Goal: Ask a question: Seek information or help from site administrators or community

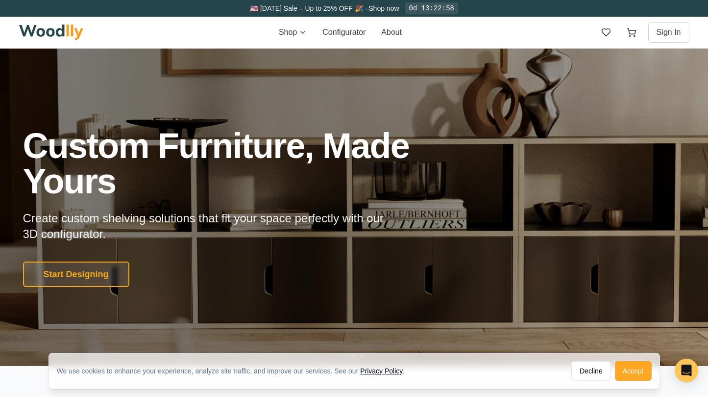
click at [635, 371] on button "Accept" at bounding box center [633, 371] width 37 height 20
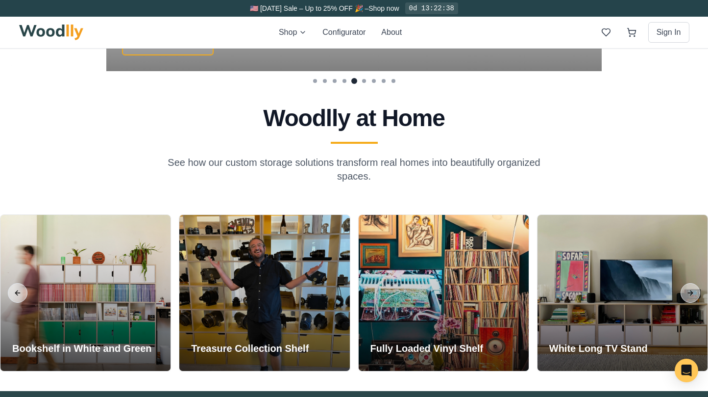
scroll to position [2141, 0]
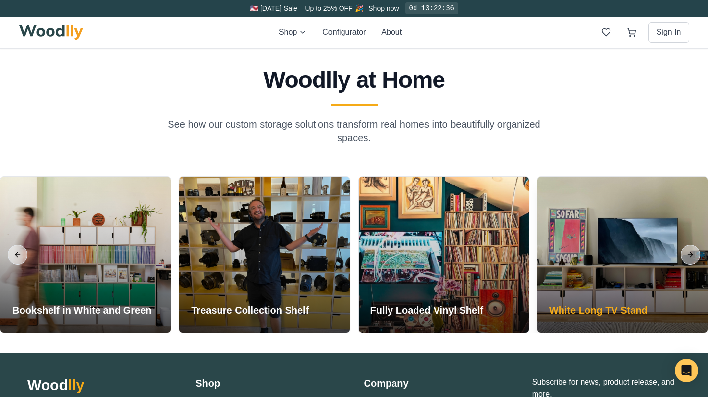
click at [587, 279] on div at bounding box center [623, 254] width 170 height 156
click at [578, 297] on div "White Long TV Stand" at bounding box center [599, 311] width 122 height 41
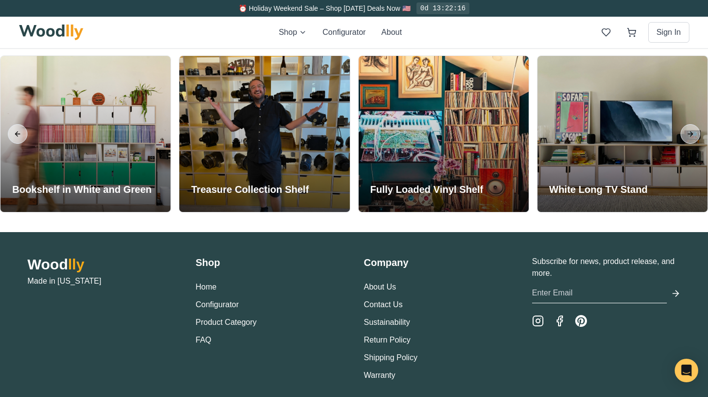
scroll to position [2170, 0]
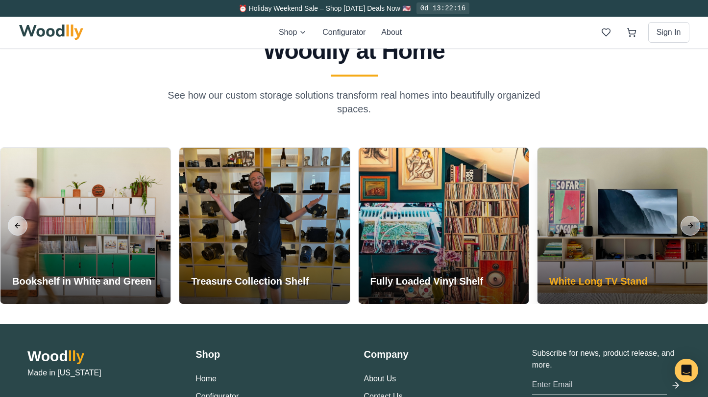
click at [607, 186] on div at bounding box center [623, 226] width 170 height 156
click at [603, 228] on div at bounding box center [623, 226] width 170 height 156
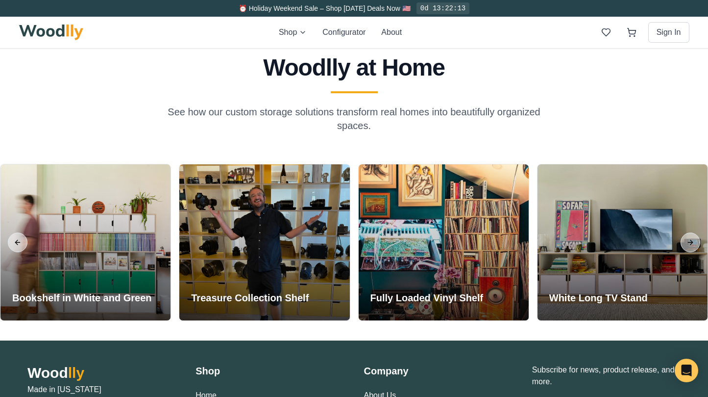
scroll to position [2165, 0]
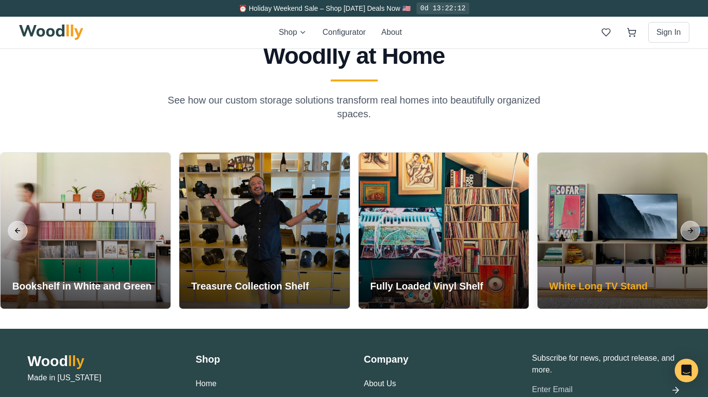
click at [596, 291] on h3 "White Long TV Stand" at bounding box center [599, 286] width 99 height 14
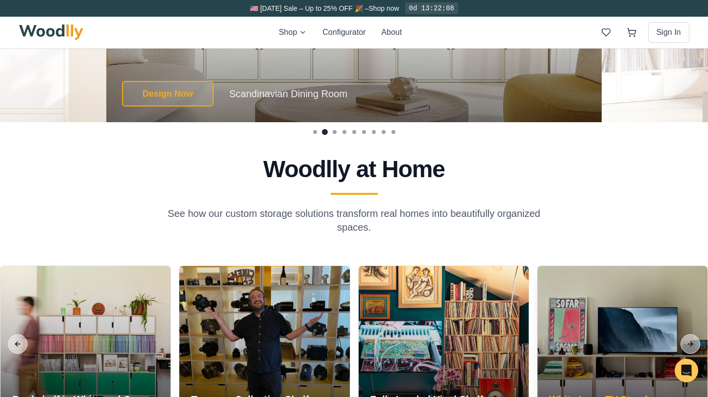
scroll to position [1936, 0]
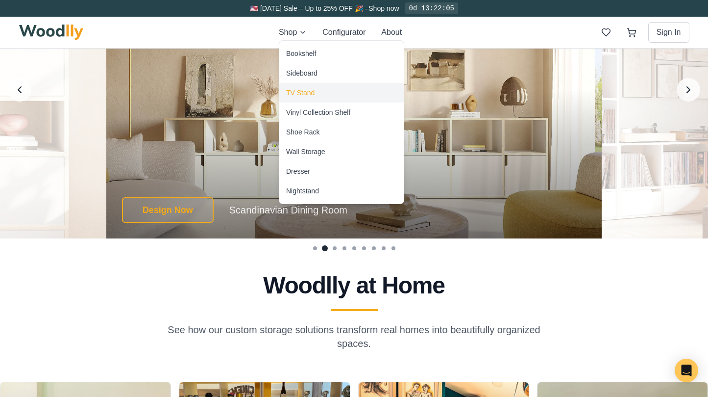
click at [301, 88] on div "TV Stand" at bounding box center [300, 93] width 28 height 10
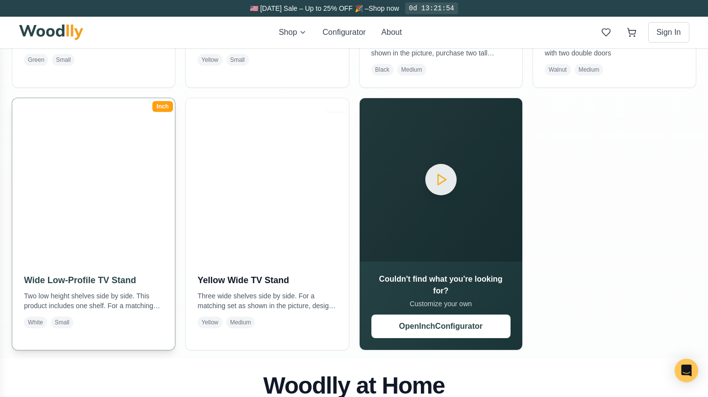
scroll to position [429, 0]
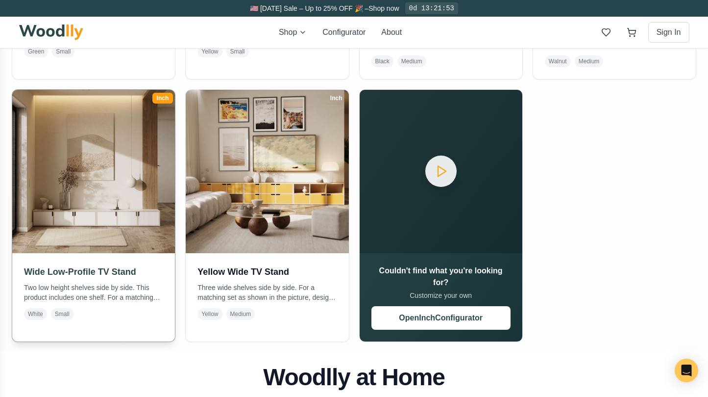
click at [90, 274] on h3 "Wide Low-Profile TV Stand" at bounding box center [93, 272] width 139 height 14
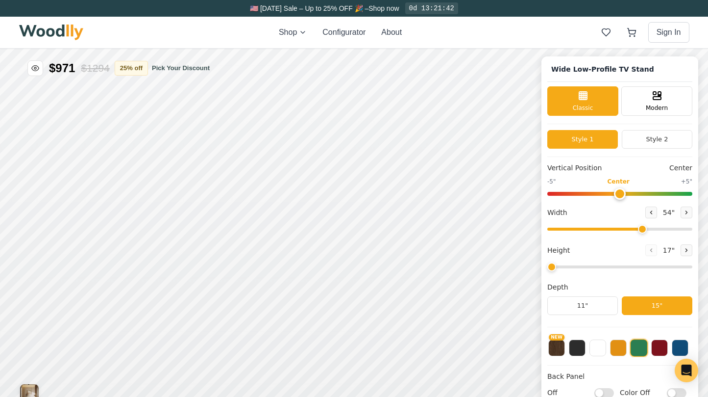
drag, startPoint x: 551, startPoint y: 267, endPoint x: 542, endPoint y: 267, distance: 9.3
click at [542, 267] on div "Wide Low-Profile TV Stand Classic Modern Style 1 Style 2 Vertical Position Cent…" at bounding box center [620, 258] width 157 height 404
drag, startPoint x: 639, startPoint y: 228, endPoint x: 703, endPoint y: 230, distance: 63.8
click at [703, 49] on div "Wide Low-Profile TV Stand Classic Modern Style 1 Style 2 Vertical Position Cent…" at bounding box center [354, 49] width 708 height 0
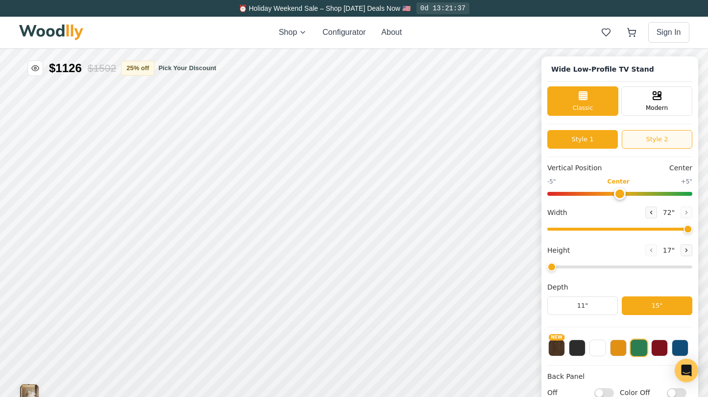
click at [648, 137] on button "Style 2" at bounding box center [657, 139] width 71 height 19
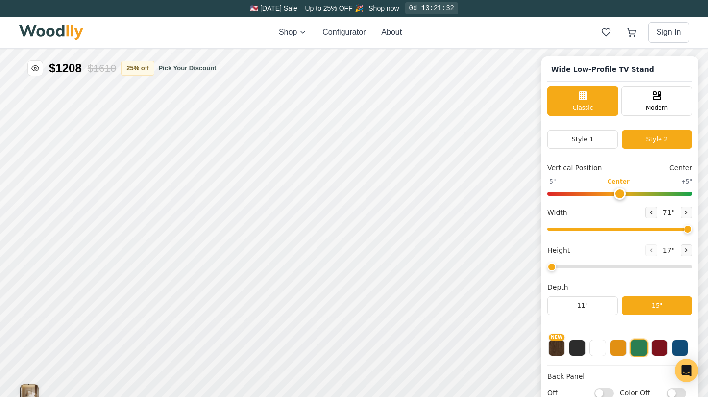
drag, startPoint x: 684, startPoint y: 228, endPoint x: 694, endPoint y: 227, distance: 9.9
click at [694, 227] on div "Wide Low-Profile TV Stand Classic Modern Style 1 Style 2 Vertical Position Cent…" at bounding box center [620, 258] width 157 height 404
drag, startPoint x: 680, startPoint y: 227, endPoint x: 697, endPoint y: 227, distance: 17.2
click at [697, 227] on div "Wide Low-Profile TV Stand Classic Modern Style 1 Style 2 Vertical Position Cent…" at bounding box center [620, 258] width 157 height 404
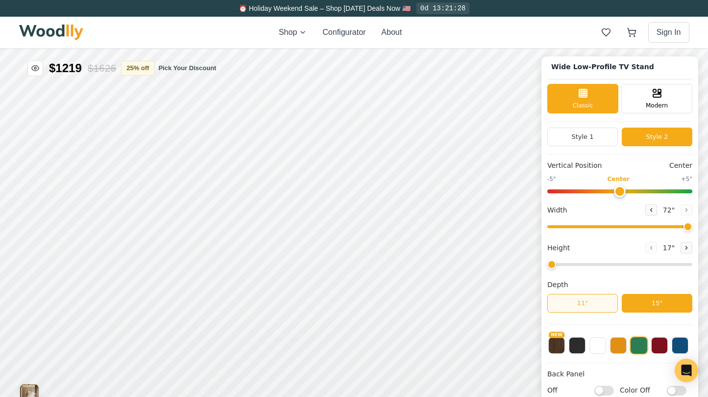
click at [586, 306] on button "11"" at bounding box center [583, 303] width 71 height 19
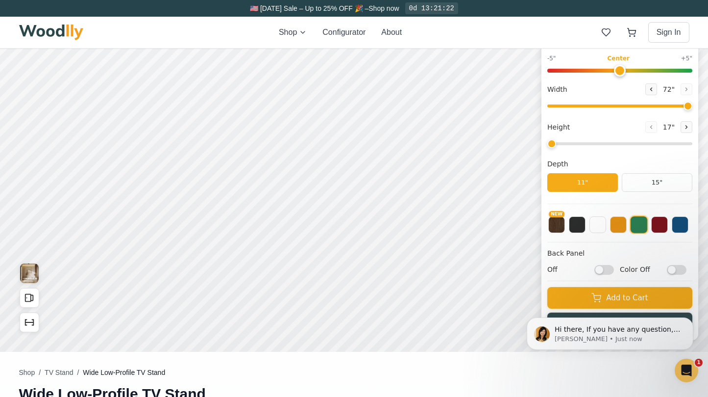
scroll to position [0, 0]
click at [659, 228] on button at bounding box center [660, 223] width 17 height 17
click at [592, 222] on button at bounding box center [598, 223] width 17 height 17
click at [575, 225] on button at bounding box center [577, 223] width 17 height 17
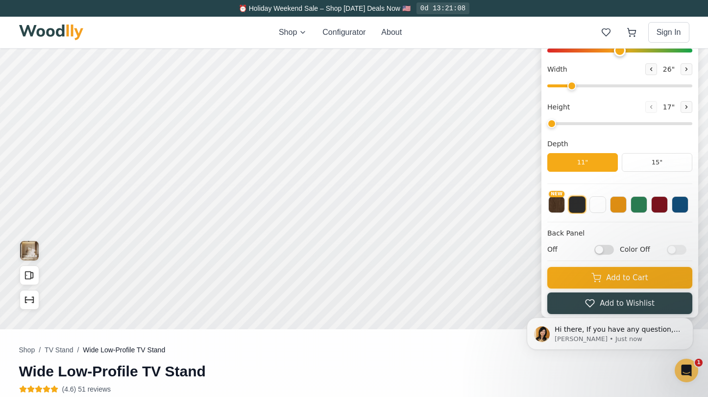
drag, startPoint x: 683, startPoint y: 85, endPoint x: 572, endPoint y: 88, distance: 111.3
type input "26"
click at [572, 87] on input "range" at bounding box center [620, 85] width 145 height 3
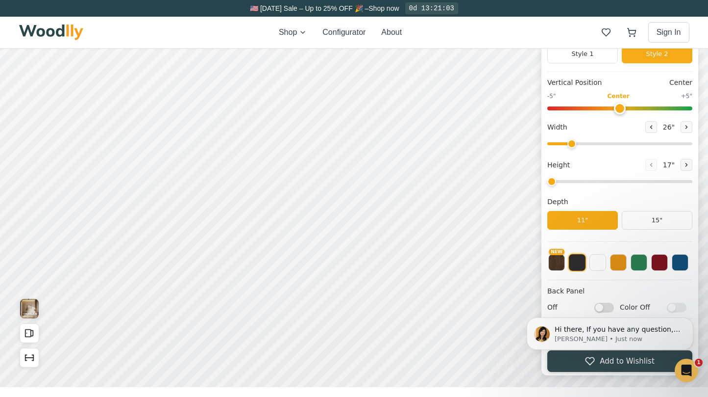
scroll to position [84, 0]
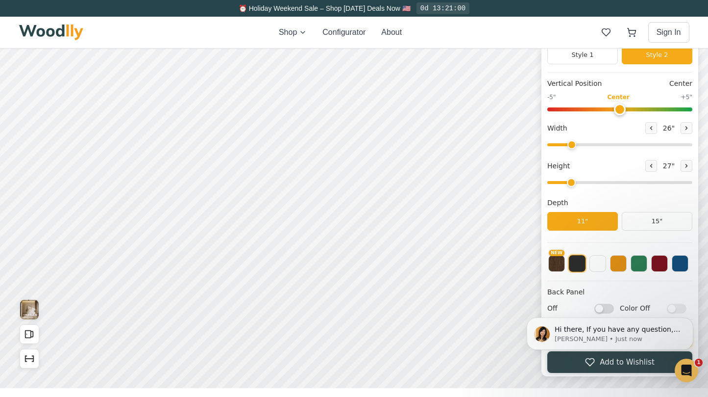
drag, startPoint x: 553, startPoint y: 181, endPoint x: 571, endPoint y: 182, distance: 18.1
click at [571, 182] on input "range" at bounding box center [620, 182] width 145 height 3
click at [686, 167] on icon at bounding box center [686, 165] width 1 height 3
click at [649, 167] on icon at bounding box center [652, 166] width 6 height 6
type input "2"
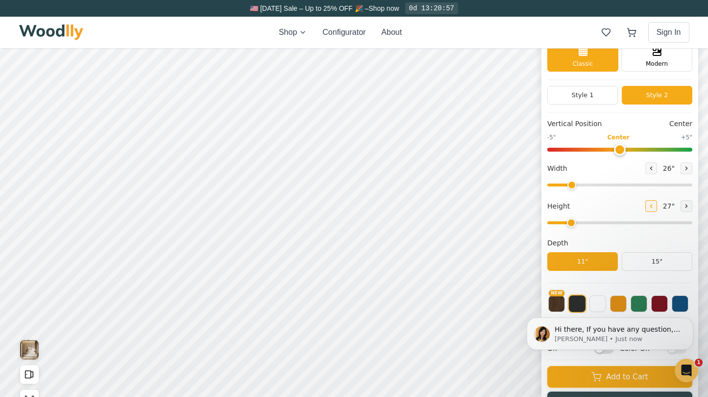
scroll to position [37, 0]
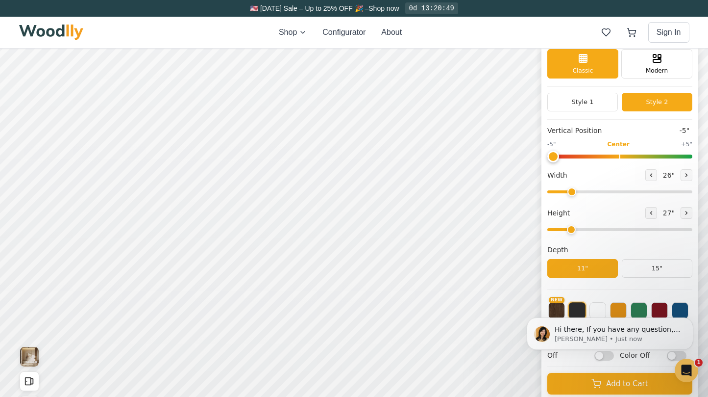
drag, startPoint x: 620, startPoint y: 156, endPoint x: 518, endPoint y: 160, distance: 102.1
type input "-5"
click at [518, 11] on div "Wide Low-Profile TV Stand Classic Modern Style 1 Style 2 Vertical Position -5" …" at bounding box center [354, 11] width 708 height 0
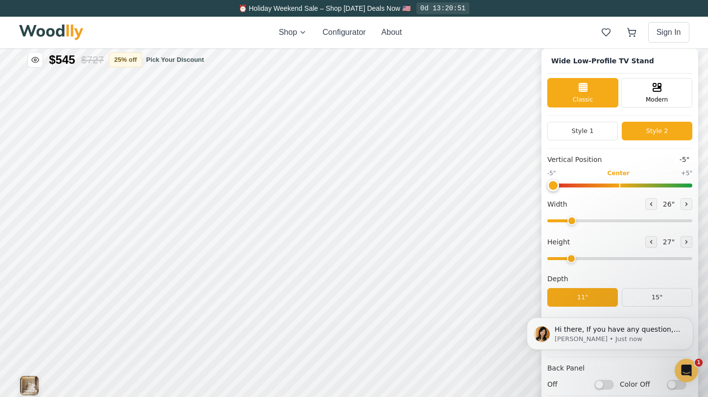
scroll to position [2, 0]
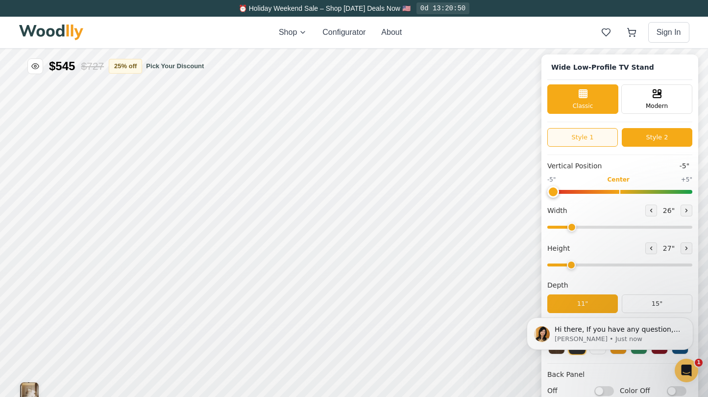
click at [577, 138] on button "Style 1" at bounding box center [583, 137] width 71 height 19
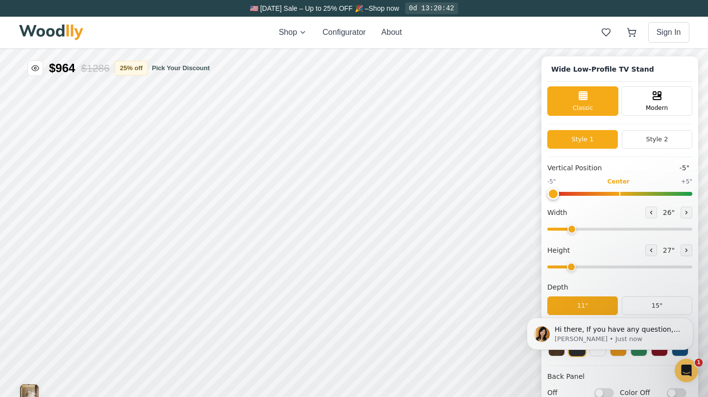
scroll to position [0, 0]
click at [641, 138] on button "Style 2" at bounding box center [657, 139] width 71 height 19
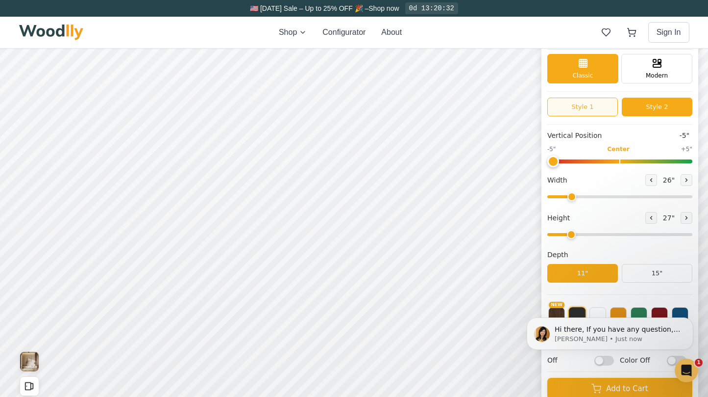
scroll to position [32, 0]
click at [681, 176] on button at bounding box center [687, 180] width 12 height 12
type input "28"
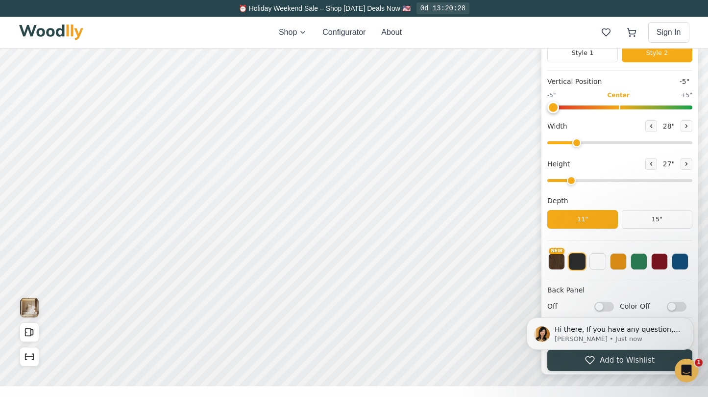
scroll to position [88, 0]
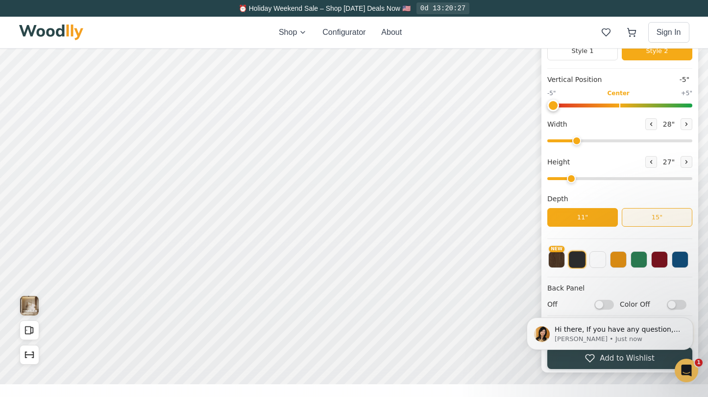
click at [636, 220] on button "15"" at bounding box center [657, 217] width 71 height 19
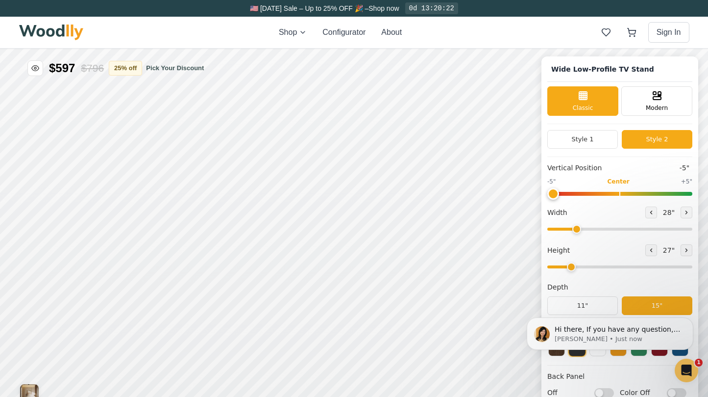
scroll to position [0, 0]
click at [662, 105] on span "Modern" at bounding box center [657, 106] width 22 height 9
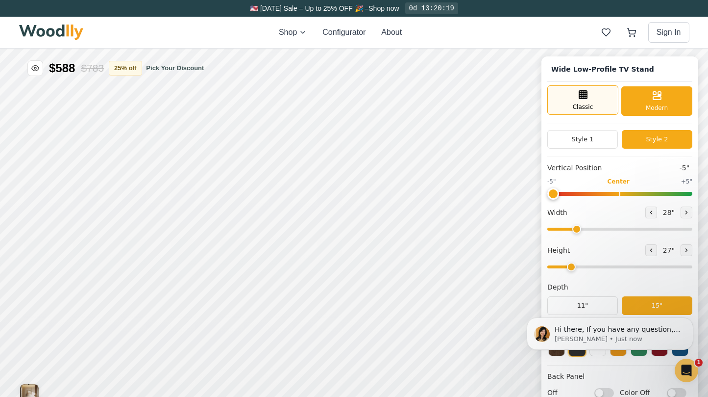
click at [574, 101] on div "Classic" at bounding box center [583, 99] width 71 height 29
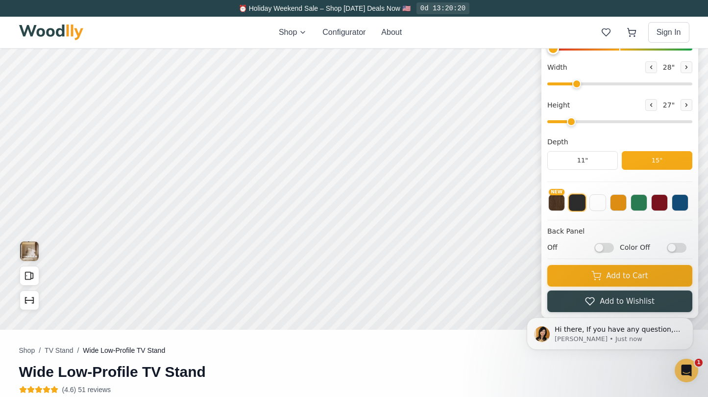
scroll to position [181, 0]
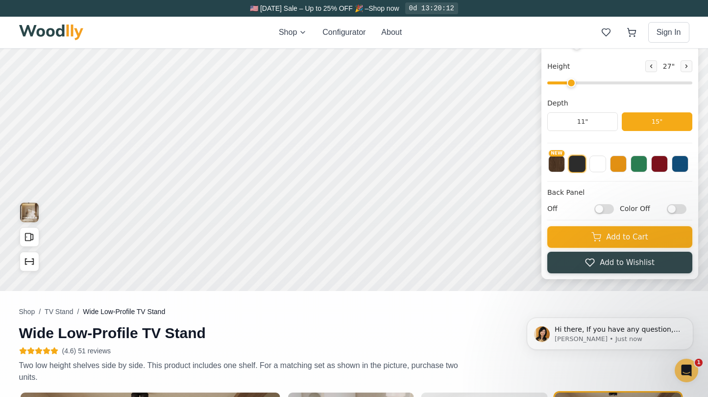
click at [577, 168] on button at bounding box center [578, 164] width 18 height 18
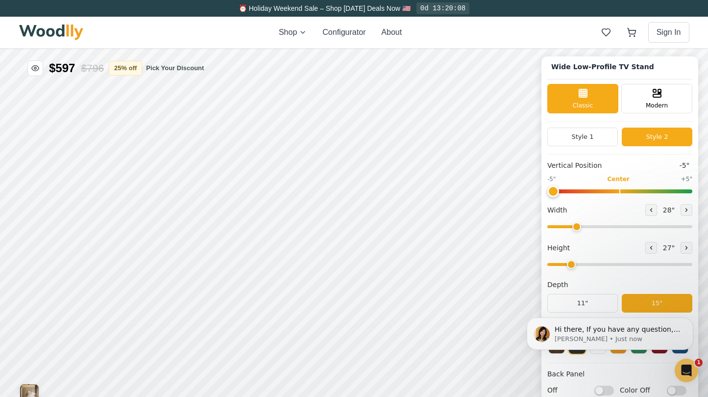
scroll to position [0, 0]
click at [579, 137] on button "Style 1" at bounding box center [583, 136] width 71 height 19
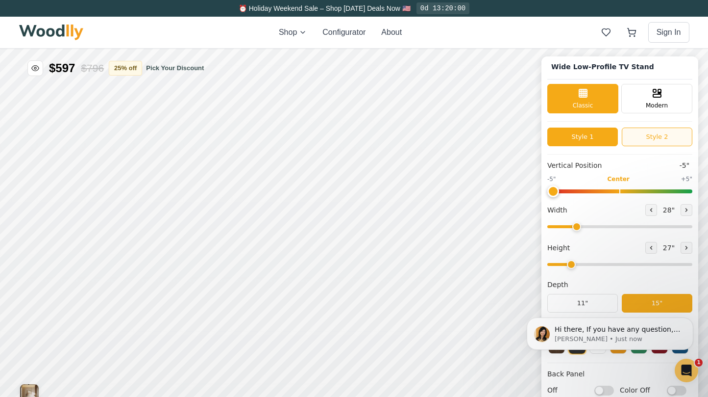
click at [649, 137] on button "Style 2" at bounding box center [657, 136] width 71 height 19
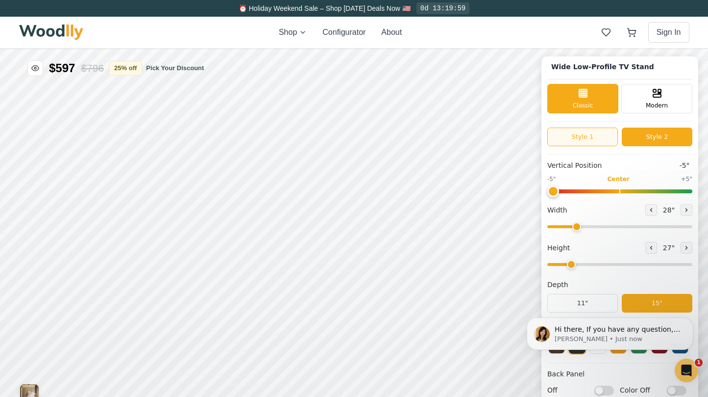
click at [585, 136] on button "Style 1" at bounding box center [583, 136] width 71 height 19
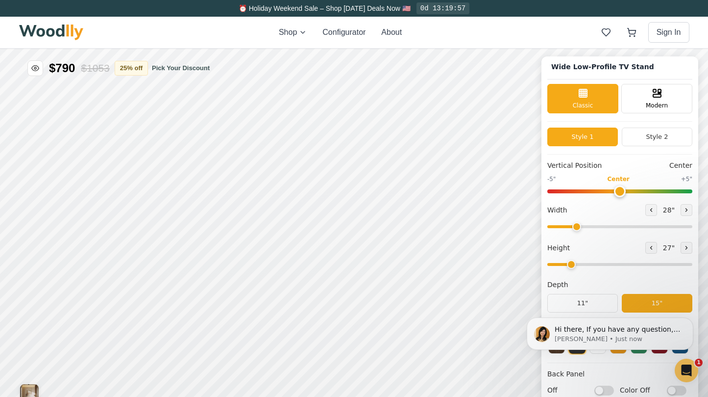
drag, startPoint x: 555, startPoint y: 191, endPoint x: 622, endPoint y: 191, distance: 66.2
type input "0"
click at [622, 191] on input "range" at bounding box center [620, 191] width 145 height 4
click at [645, 135] on button "Style 2" at bounding box center [657, 136] width 71 height 19
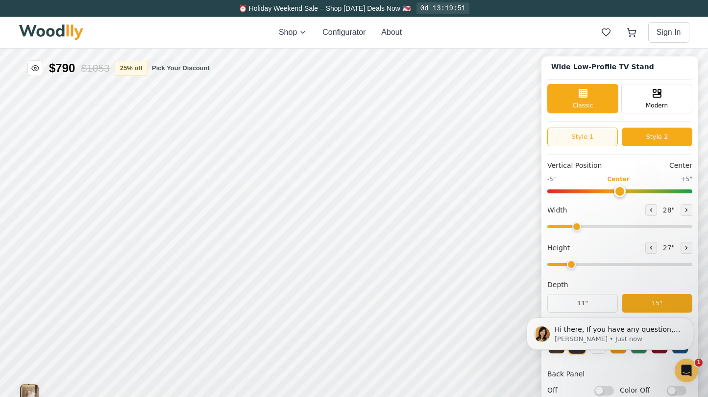
click at [588, 134] on button "Style 1" at bounding box center [583, 136] width 71 height 19
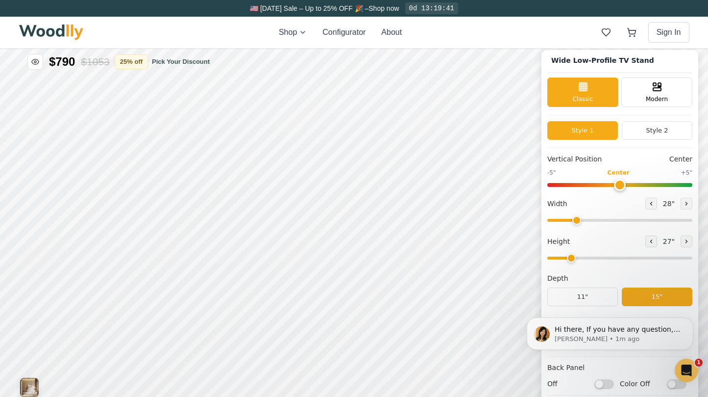
scroll to position [11, 0]
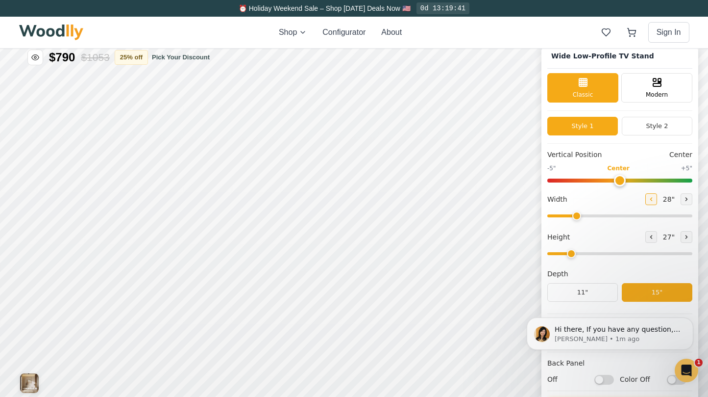
click at [647, 202] on button at bounding box center [652, 199] width 12 height 12
type input "27"
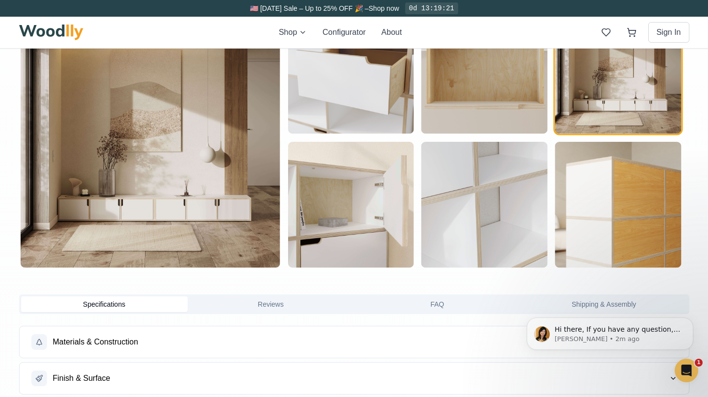
scroll to position [597, 0]
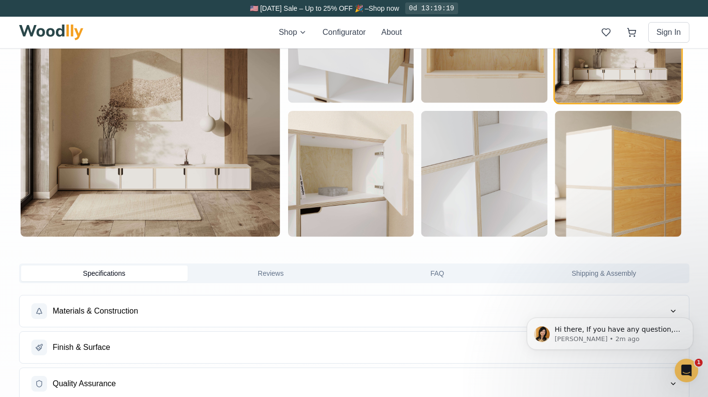
click at [367, 188] on img "button" at bounding box center [351, 174] width 126 height 126
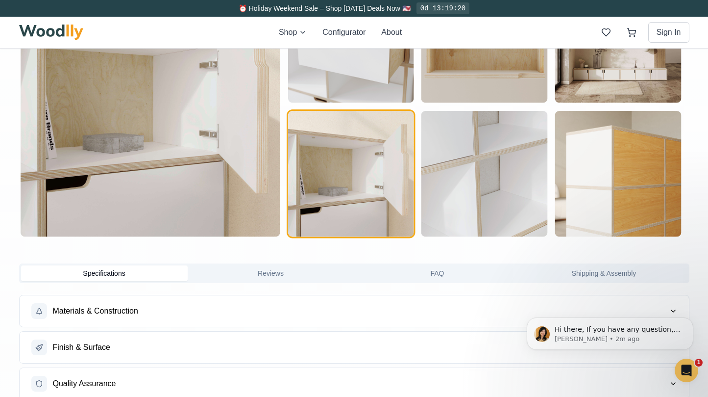
scroll to position [598, 0]
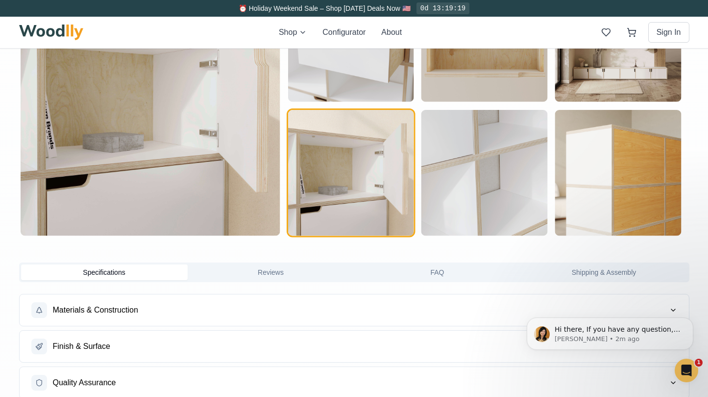
click at [446, 177] on img "button" at bounding box center [485, 173] width 126 height 126
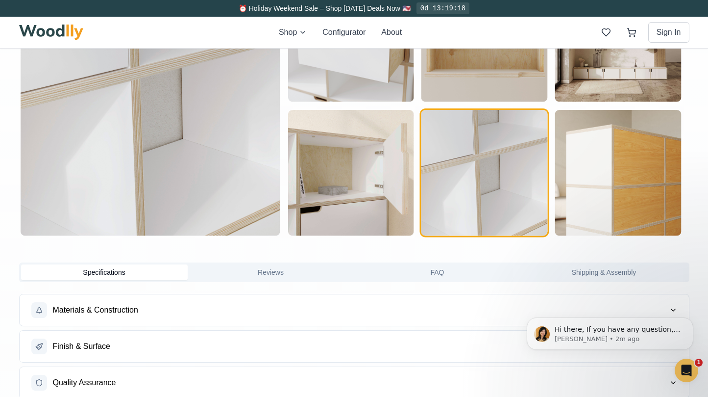
click at [583, 181] on img "button" at bounding box center [618, 173] width 126 height 126
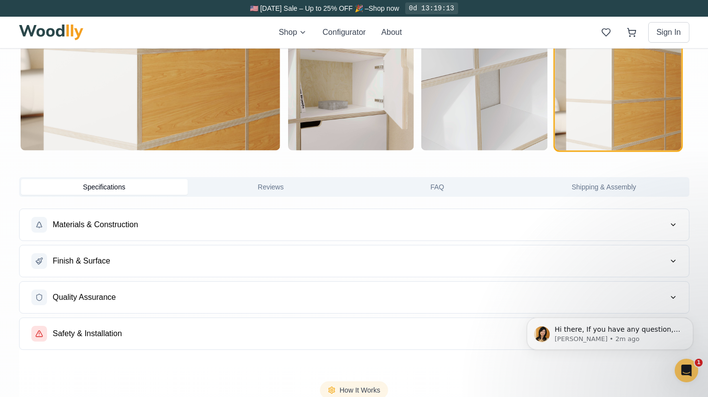
scroll to position [684, 0]
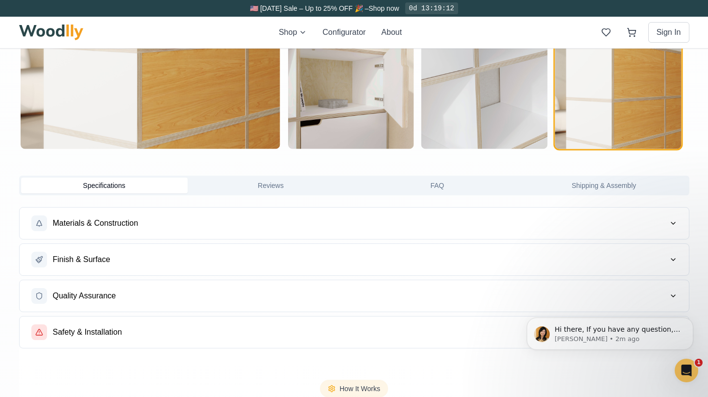
click at [306, 220] on button "Materials & Construction" at bounding box center [355, 222] width 670 height 31
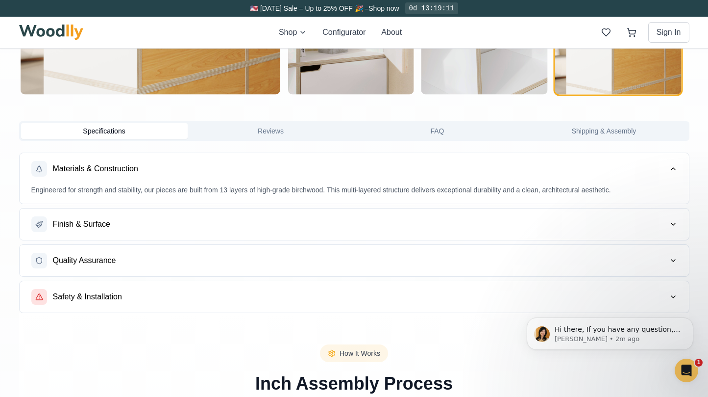
scroll to position [745, 0]
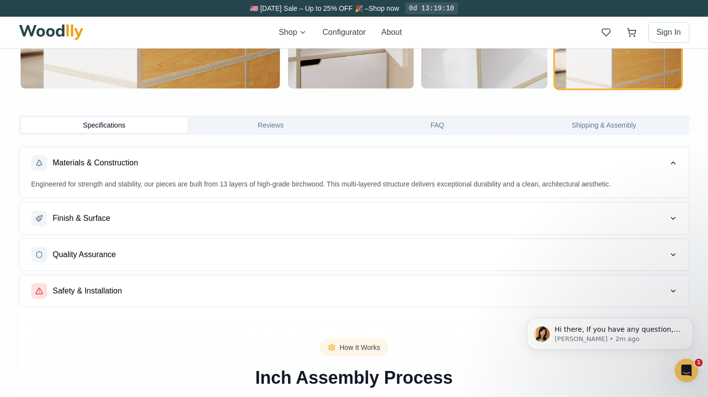
click at [263, 227] on button "Finish & Surface" at bounding box center [355, 217] width 670 height 31
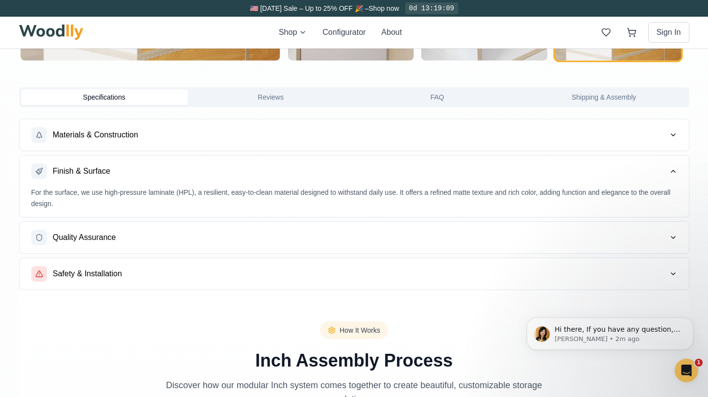
scroll to position [785, 0]
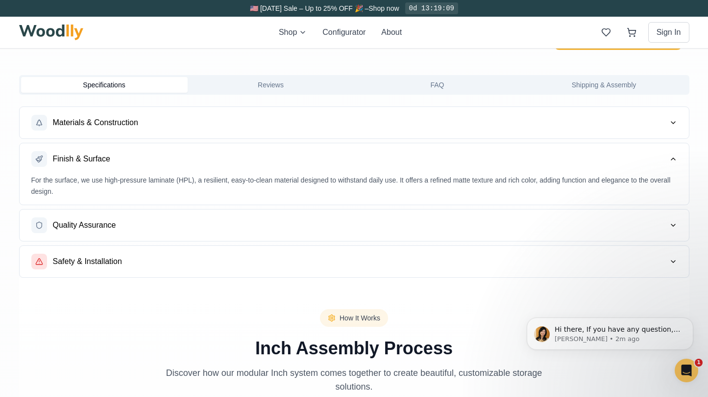
click at [239, 229] on button "Quality Assurance" at bounding box center [355, 224] width 670 height 31
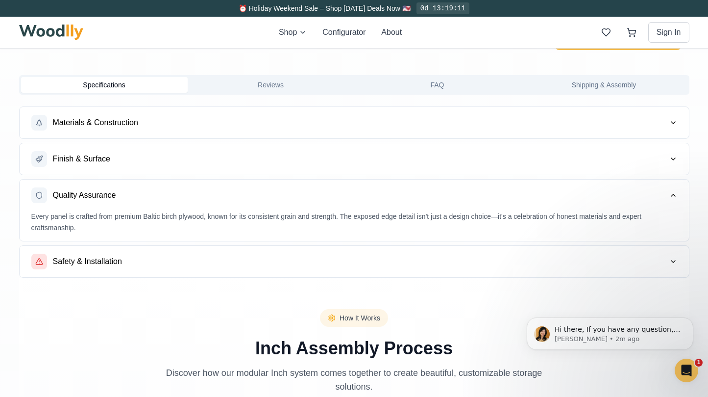
click at [217, 263] on button "Safety & Installation" at bounding box center [355, 261] width 670 height 31
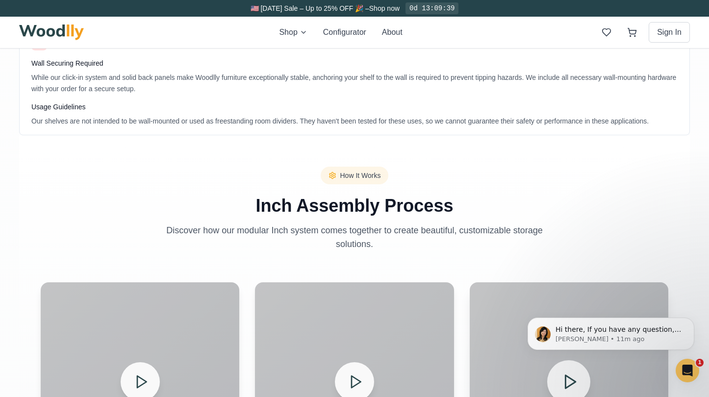
scroll to position [983, 0]
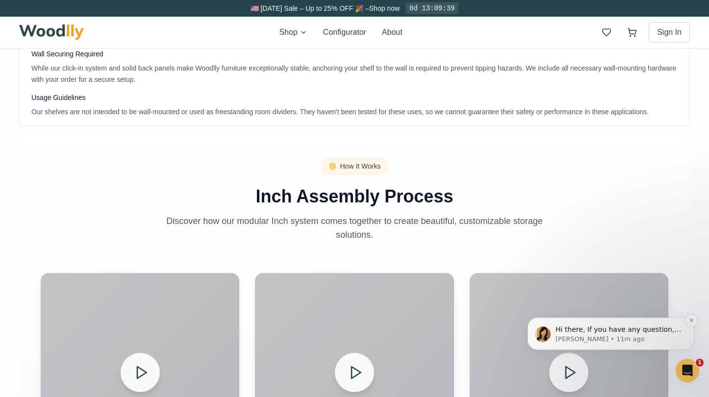
click at [572, 332] on p "Hi there, If you have any question, we are right here for you. 😊" at bounding box center [618, 330] width 126 height 10
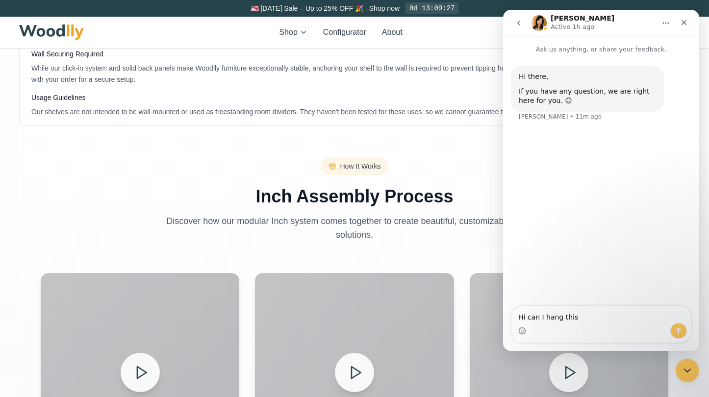
scroll to position [0, 0]
click at [567, 318] on textarea "Hi can I hang this" at bounding box center [600, 314] width 179 height 17
type textarea "Hi can I hang a tv stand that is 27" x 27 " D.15" ?thank you"
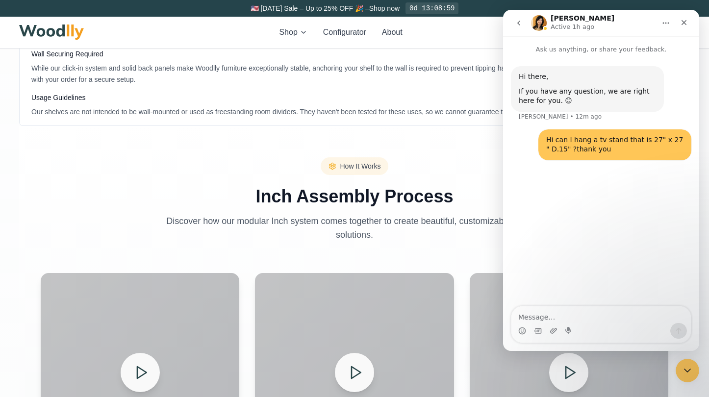
click at [157, 128] on section "How It Works Inch Assembly Process Discover how our modular Inch system comes t…" at bounding box center [354, 349] width 671 height 447
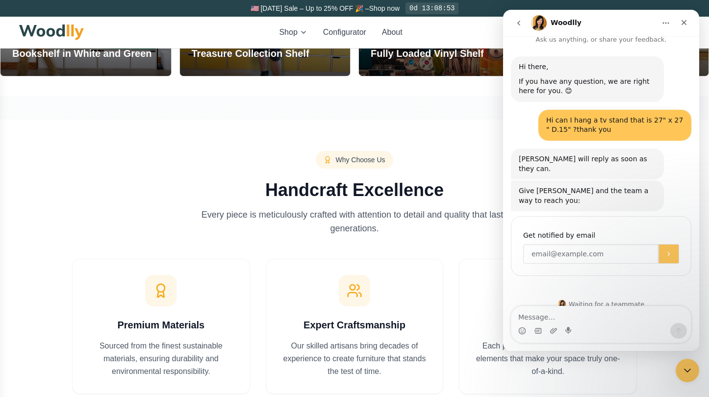
click at [542, 244] on input "Enter your email" at bounding box center [590, 254] width 135 height 20
type input "[EMAIL_ADDRESS][DOMAIN_NAME]"
click at [666, 248] on button "Submit" at bounding box center [668, 254] width 21 height 20
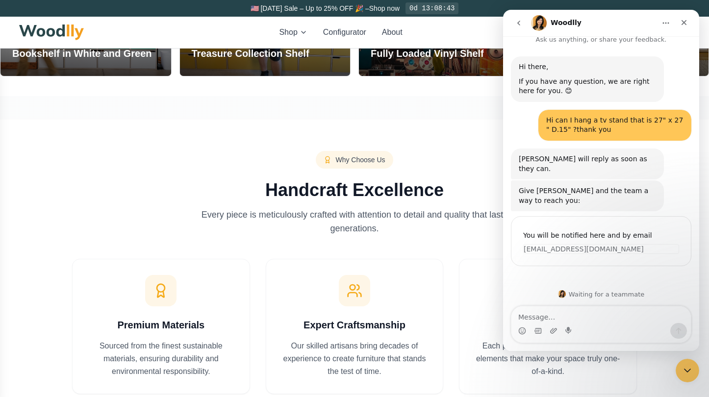
click at [368, 225] on p "Every piece is meticulously crafted with attention to detail and quality that l…" at bounding box center [354, 221] width 329 height 27
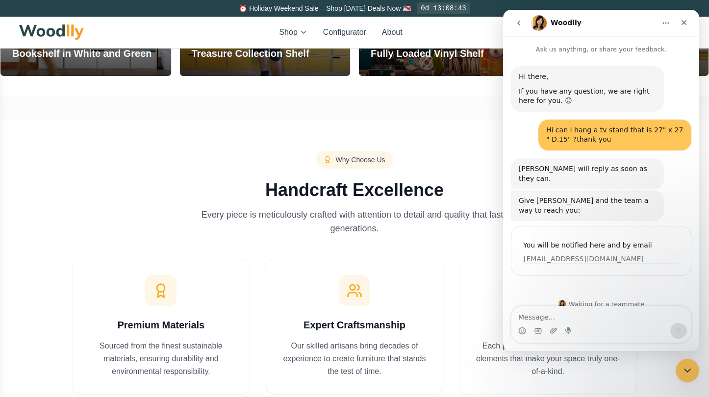
click at [513, 22] on button "go back" at bounding box center [518, 23] width 19 height 19
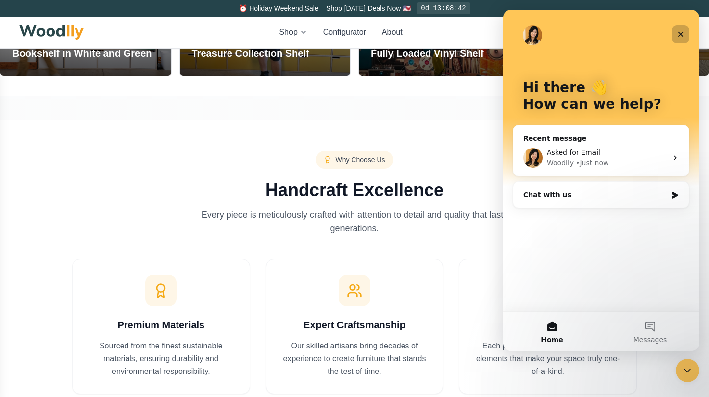
click at [680, 29] on div "Close" at bounding box center [681, 34] width 18 height 18
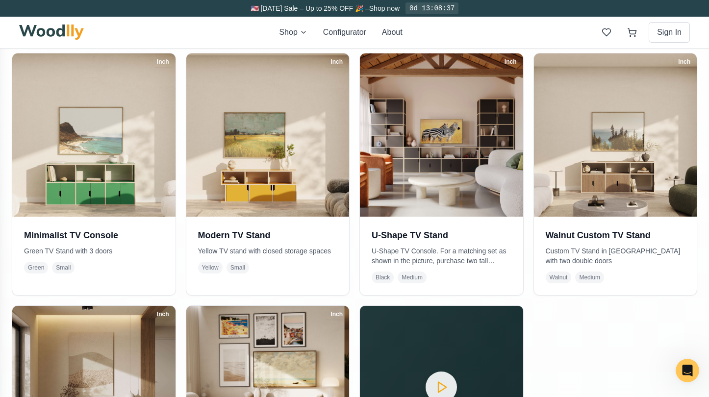
scroll to position [263, 0]
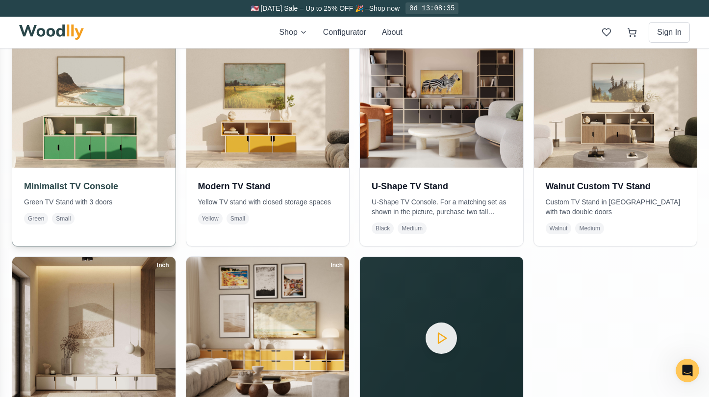
click at [87, 143] on img at bounding box center [93, 85] width 171 height 171
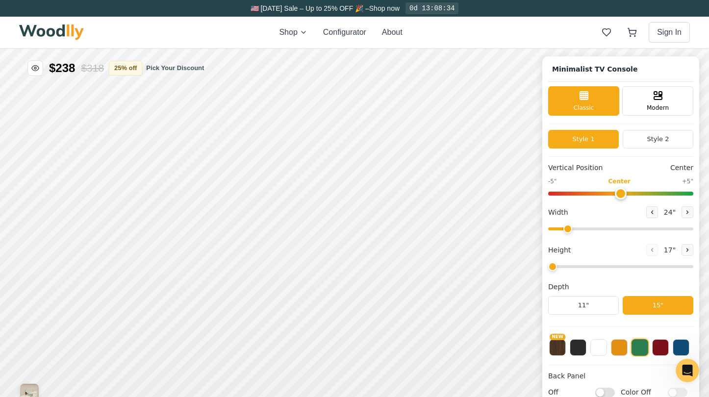
type input "63"
type input "2"
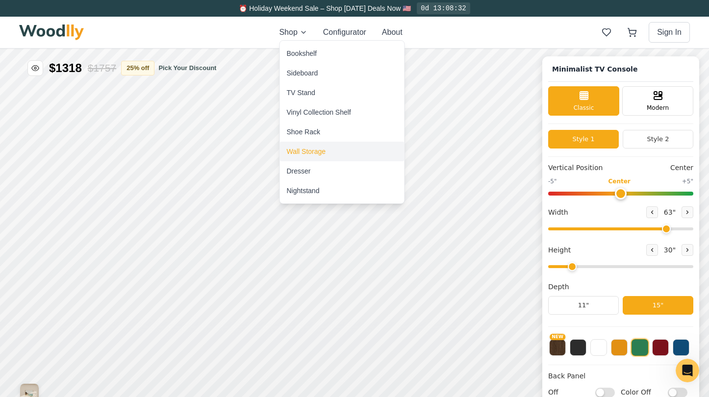
click at [306, 149] on div "Wall Storage" at bounding box center [306, 152] width 39 height 10
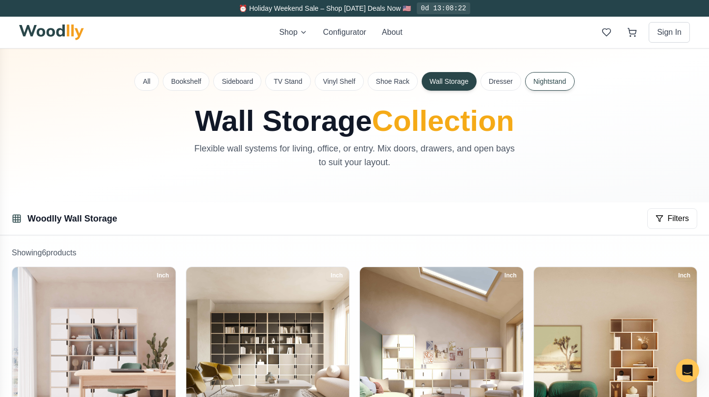
click at [546, 84] on button "Nightstand" at bounding box center [550, 81] width 50 height 19
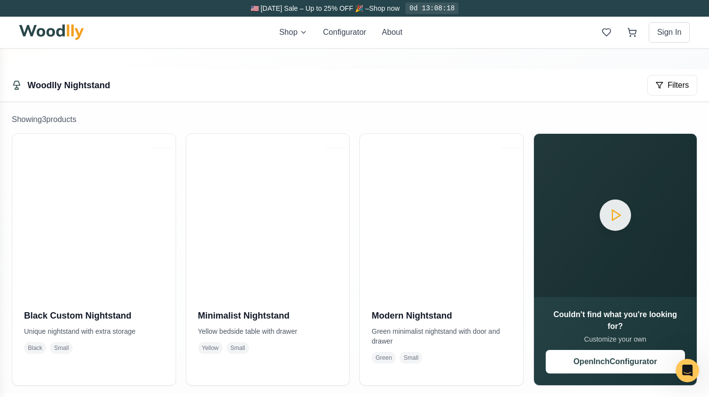
scroll to position [165, 0]
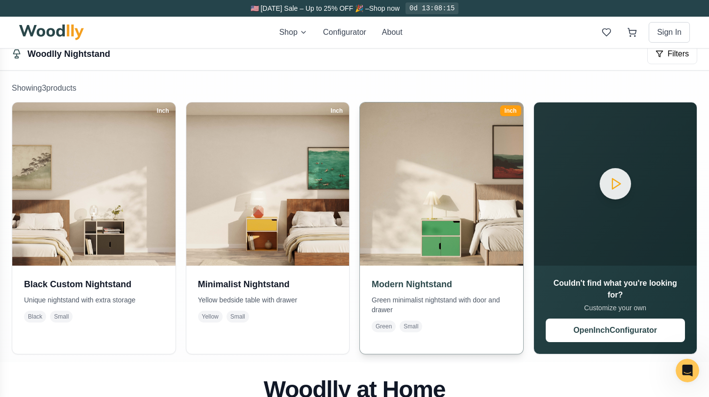
click at [421, 285] on h3 "Modern Nightstand" at bounding box center [442, 284] width 140 height 14
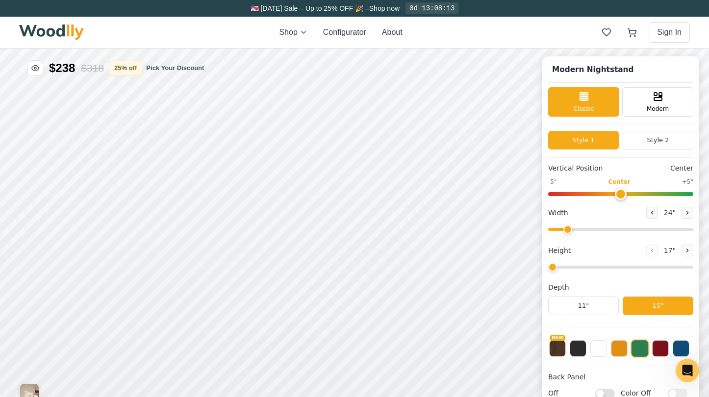
type input "2"
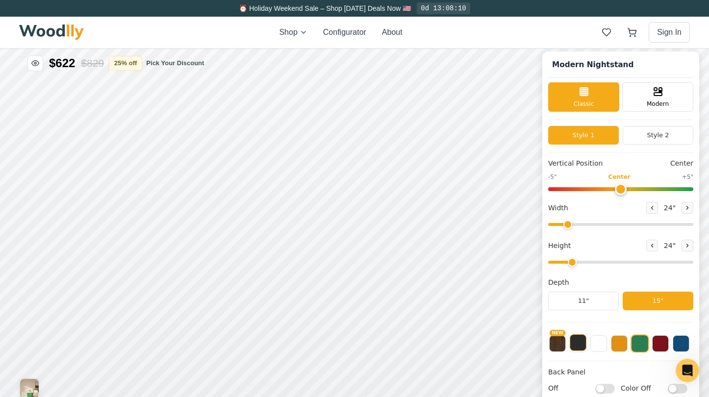
click at [579, 345] on button at bounding box center [578, 342] width 17 height 17
click at [684, 208] on icon at bounding box center [687, 208] width 6 height 6
type input "27"
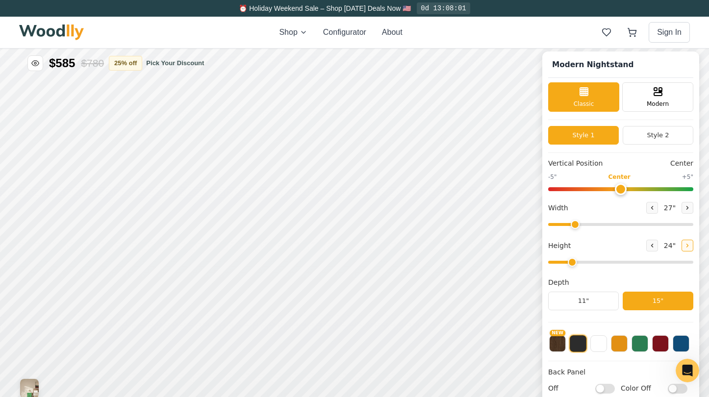
click at [684, 243] on icon at bounding box center [687, 246] width 6 height 6
click at [646, 245] on button at bounding box center [652, 246] width 12 height 12
type input "2"
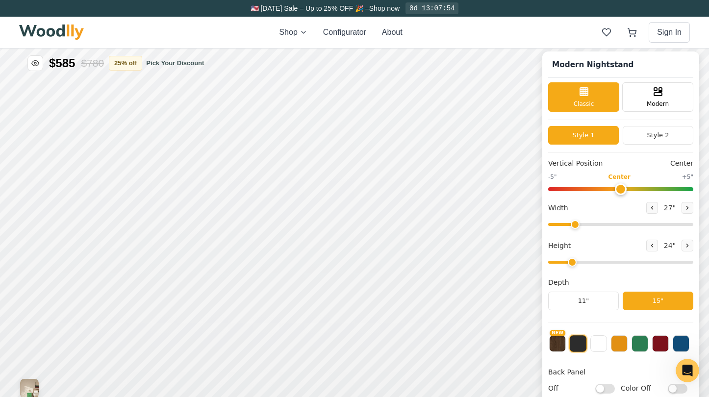
click at [645, 297] on button "15"" at bounding box center [658, 301] width 71 height 19
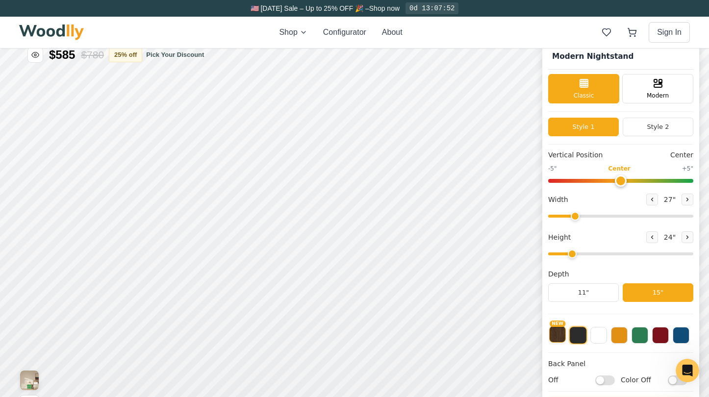
scroll to position [18, 0]
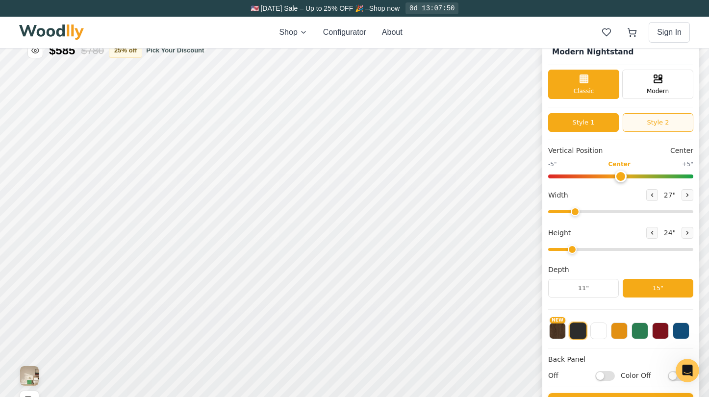
click at [649, 124] on button "Style 2" at bounding box center [658, 122] width 71 height 19
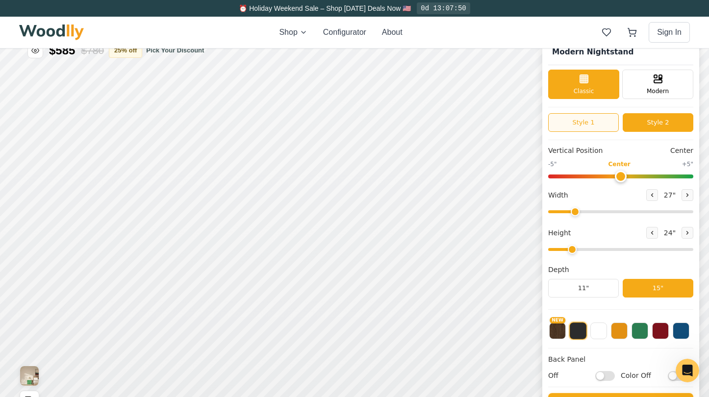
click at [598, 123] on button "Style 1" at bounding box center [583, 122] width 71 height 19
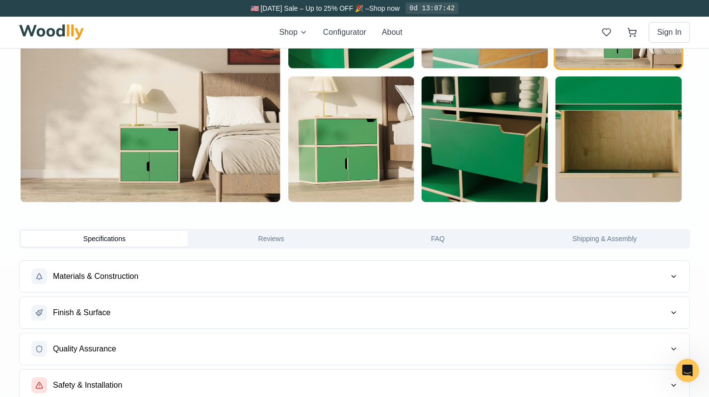
scroll to position [757, 0]
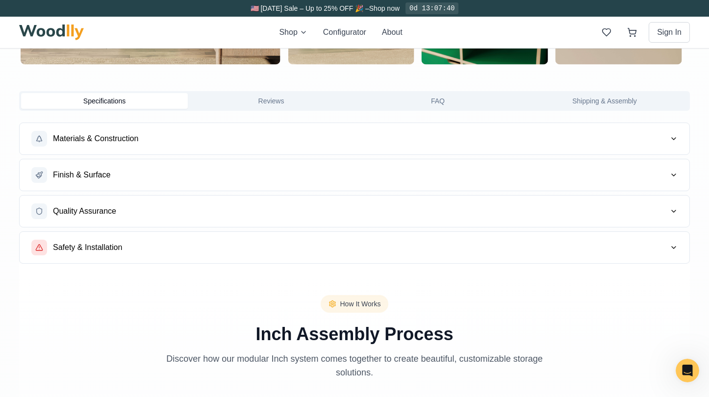
click at [317, 91] on div "Specifications Reviews FAQ Shipping & Assembly" at bounding box center [354, 101] width 671 height 20
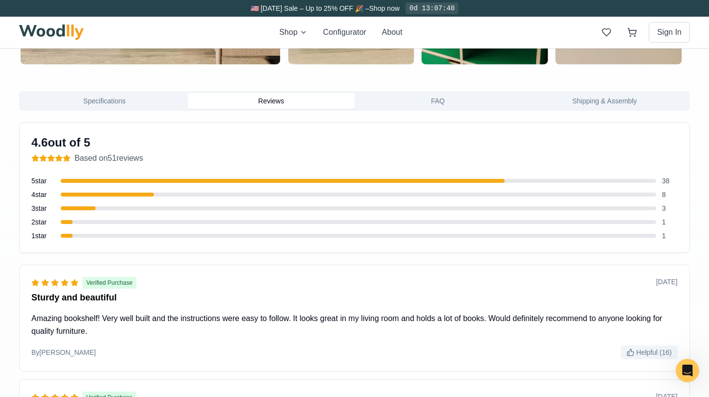
click at [315, 101] on button "Reviews" at bounding box center [271, 101] width 167 height 16
click at [359, 183] on div "5 star 38" at bounding box center [354, 181] width 646 height 10
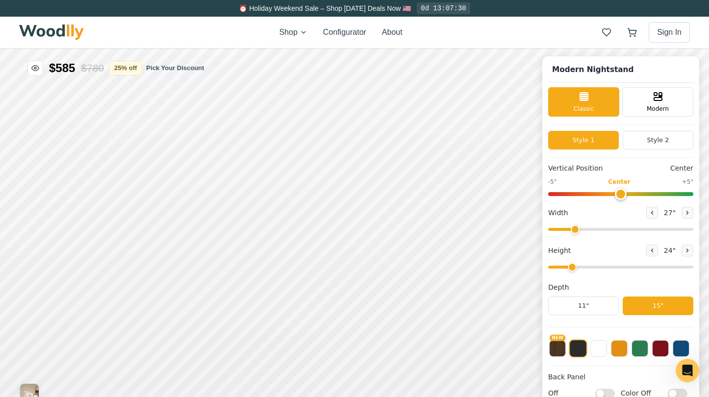
scroll to position [0, 0]
click at [686, 372] on icon "Open Intercom Messenger" at bounding box center [686, 369] width 16 height 16
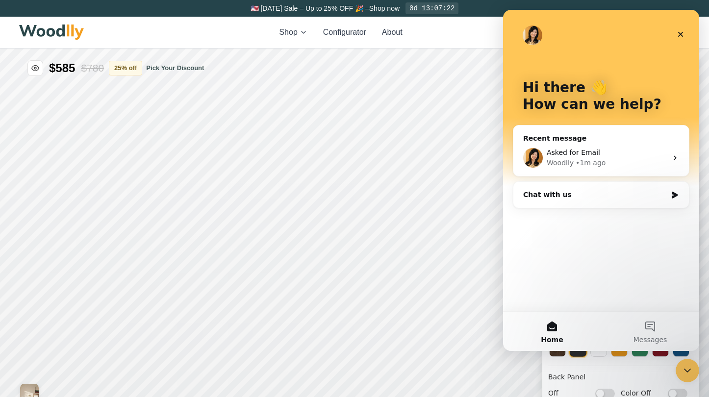
click at [554, 197] on div "Chat with us" at bounding box center [595, 195] width 144 height 10
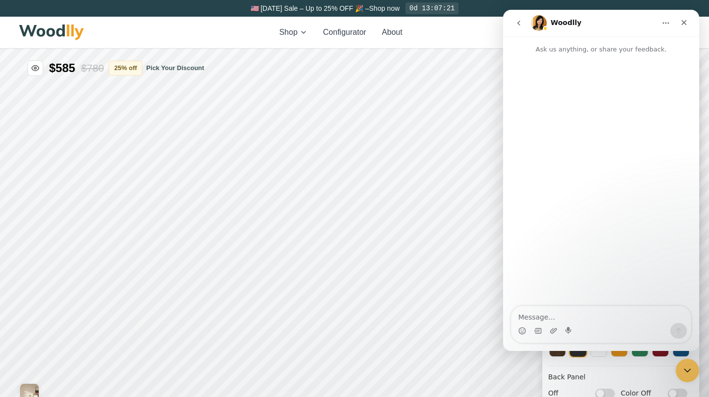
type textarea "[URL][DOMAIN_NAME]"
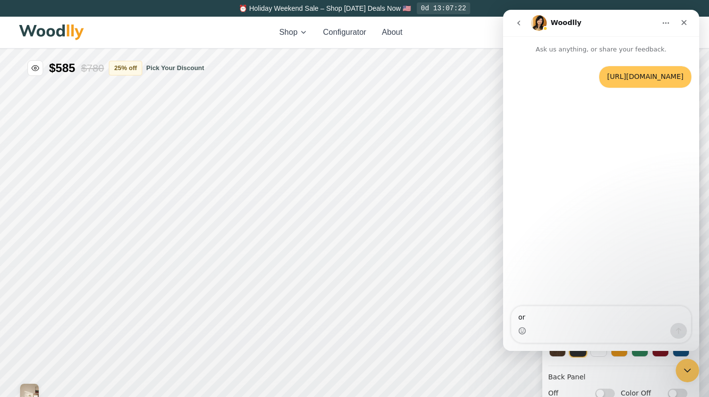
type textarea "or"
type textarea "or can I hang this one on the wall ?"
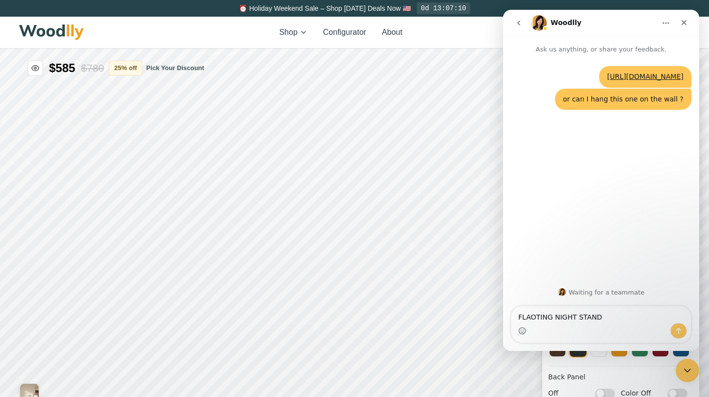
type textarea "FLAOTING NIGHT STAND"
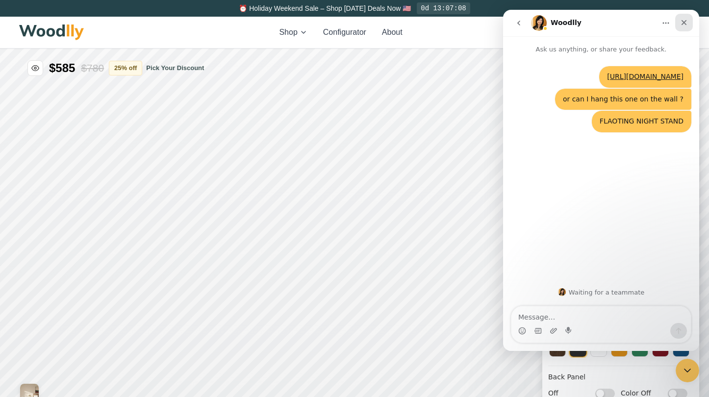
click at [683, 25] on icon "Close" at bounding box center [684, 23] width 8 height 8
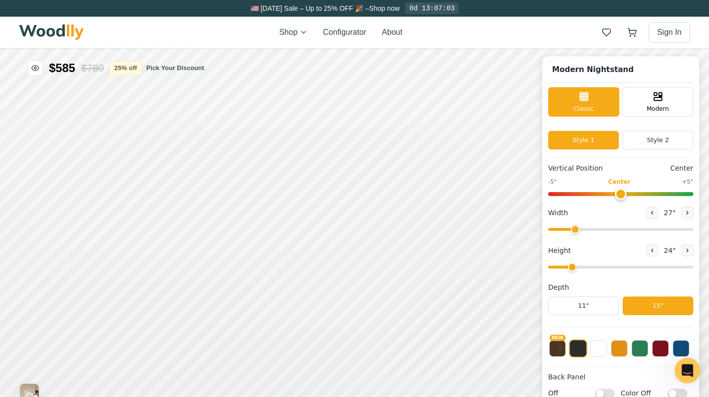
click at [682, 371] on icon "Open Intercom Messenger" at bounding box center [686, 369] width 16 height 16
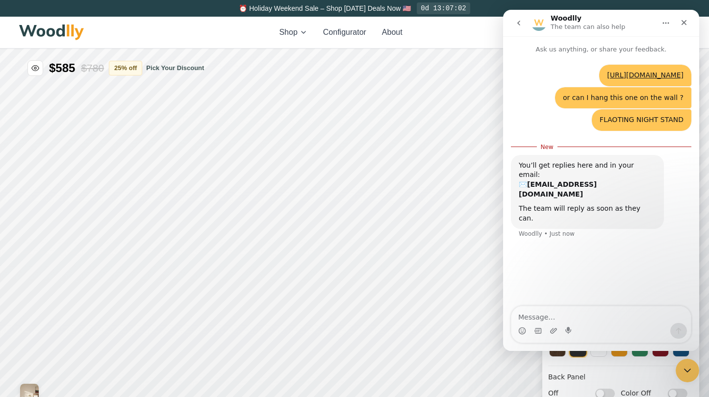
click at [619, 125] on div "FLAOTING NIGHT STAND" at bounding box center [642, 120] width 84 height 10
click at [551, 323] on textarea "Message…" at bounding box center [600, 314] width 179 height 17
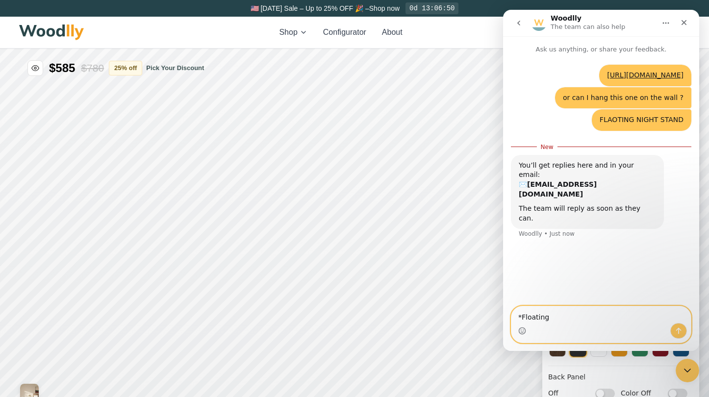
type textarea "*Floating"
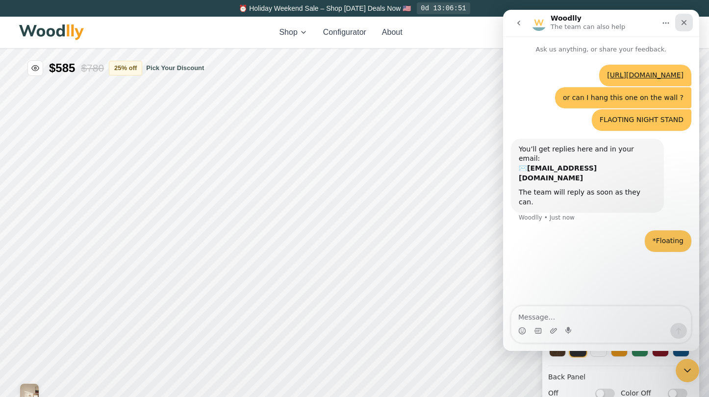
click at [683, 21] on icon "Close" at bounding box center [684, 23] width 8 height 8
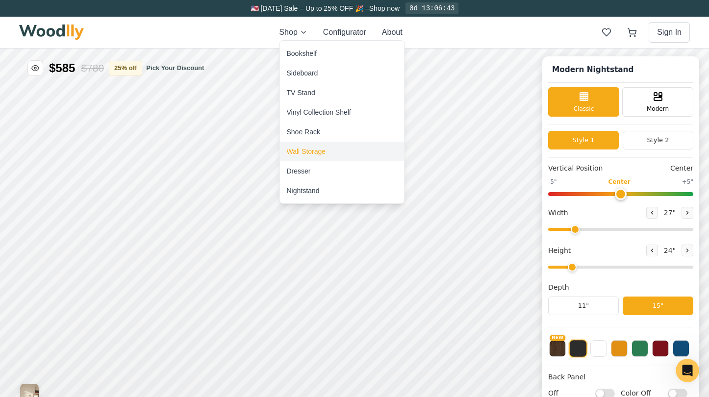
click at [299, 151] on div "Wall Storage" at bounding box center [306, 152] width 39 height 10
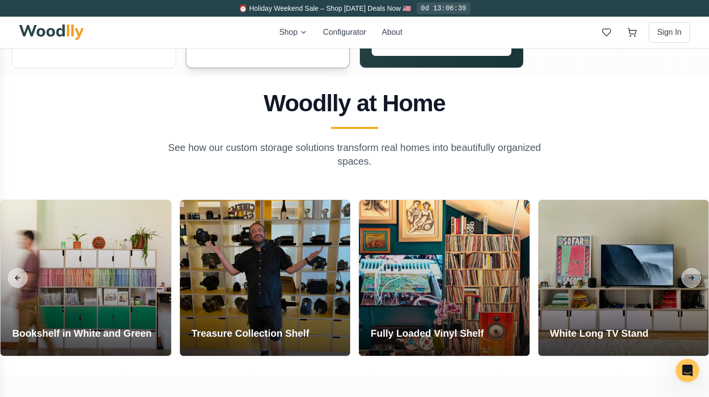
scroll to position [696, 0]
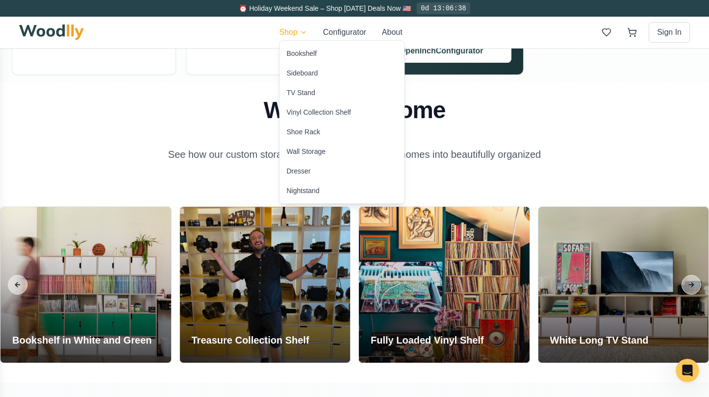
click at [301, 35] on html "⏰ Holiday Weekend Sale – Shop [DATE] Deals Now 🇺🇸 0d 13:06:38 Shop Configurator…" at bounding box center [354, 115] width 709 height 1622
click at [307, 58] on div "Bookshelf" at bounding box center [302, 54] width 30 height 10
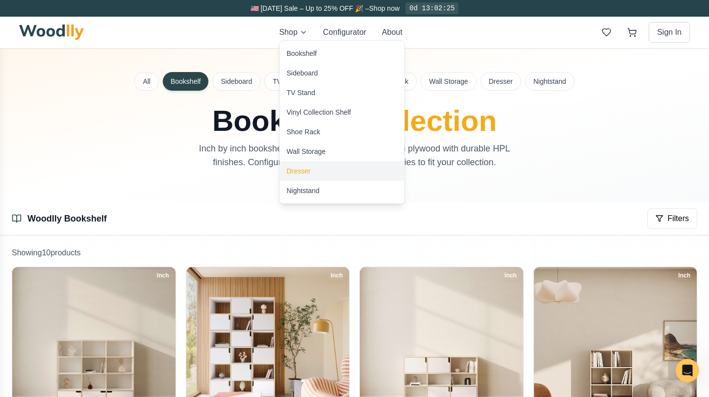
click at [302, 170] on div "Dresser" at bounding box center [299, 171] width 24 height 10
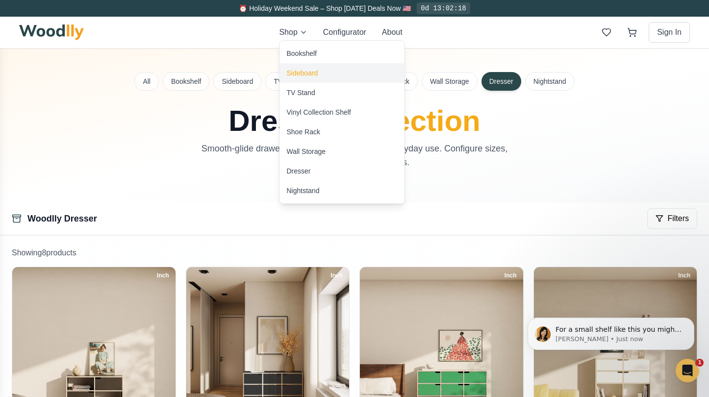
click at [295, 68] on div "Sideboard" at bounding box center [342, 73] width 125 height 20
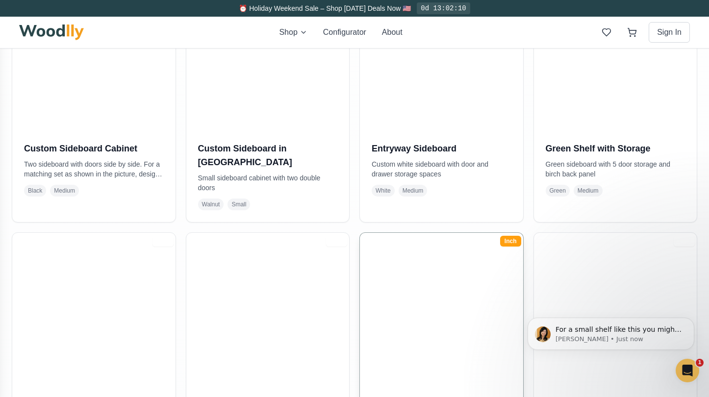
scroll to position [657, 0]
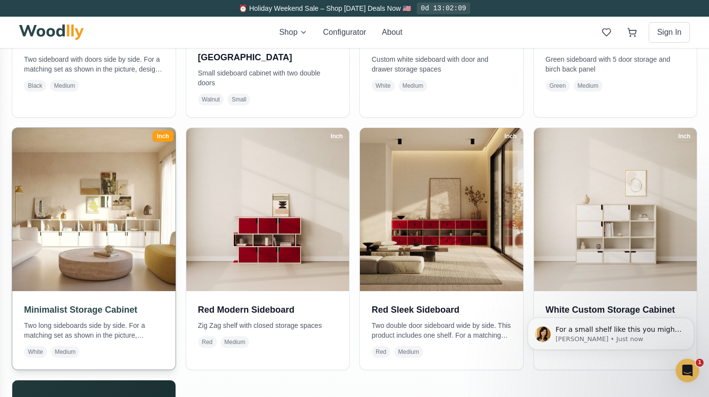
click at [84, 303] on h3 "Minimalist Storage Cabinet" at bounding box center [94, 310] width 140 height 14
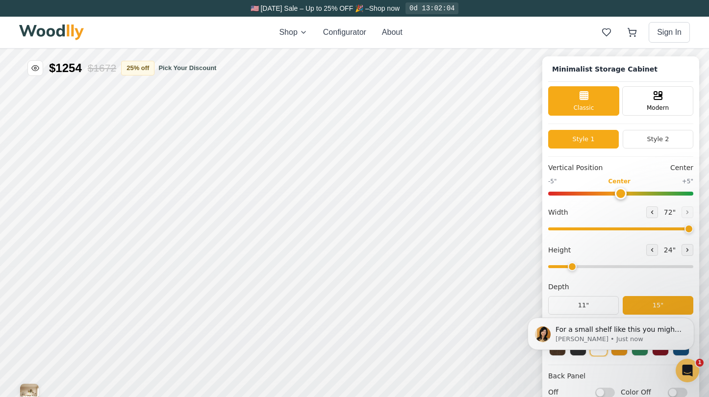
type input "72"
type input "2"
drag, startPoint x: 683, startPoint y: 228, endPoint x: 575, endPoint y: 232, distance: 108.4
type input "27"
click at [575, 230] on input "range" at bounding box center [620, 228] width 145 height 3
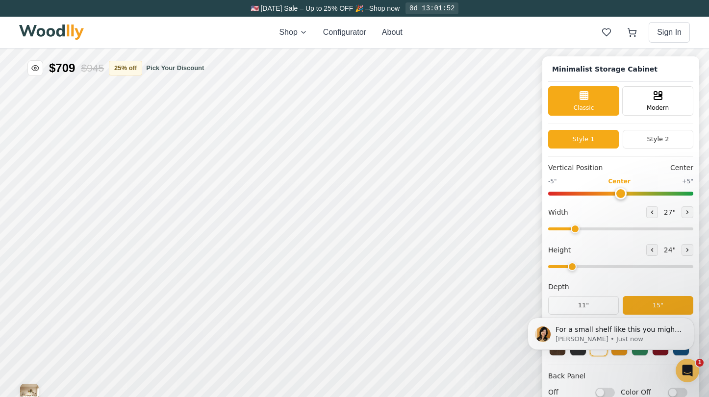
drag, startPoint x: 574, startPoint y: 267, endPoint x: 580, endPoint y: 267, distance: 6.9
click at [580, 267] on input "range" at bounding box center [620, 266] width 145 height 3
click at [687, 252] on icon at bounding box center [687, 250] width 1 height 3
click at [646, 252] on button at bounding box center [652, 250] width 12 height 12
type input "2"
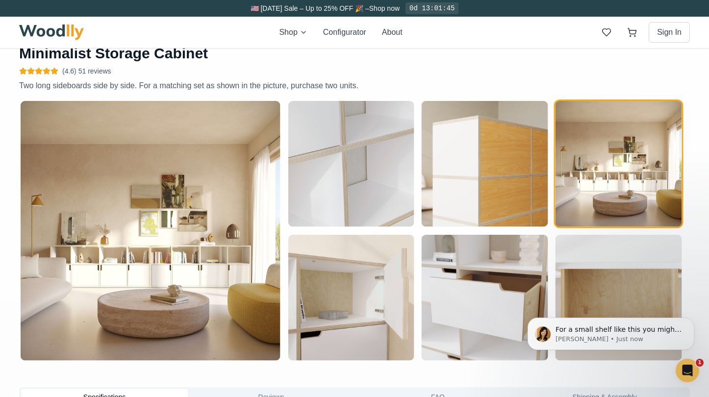
scroll to position [505, 0]
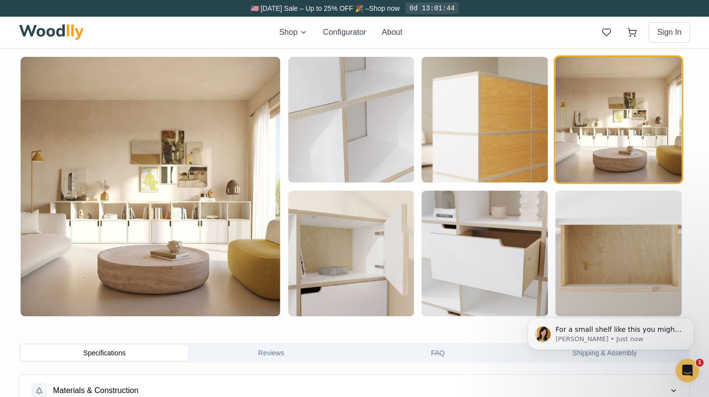
click at [479, 162] on img "button" at bounding box center [485, 120] width 126 height 126
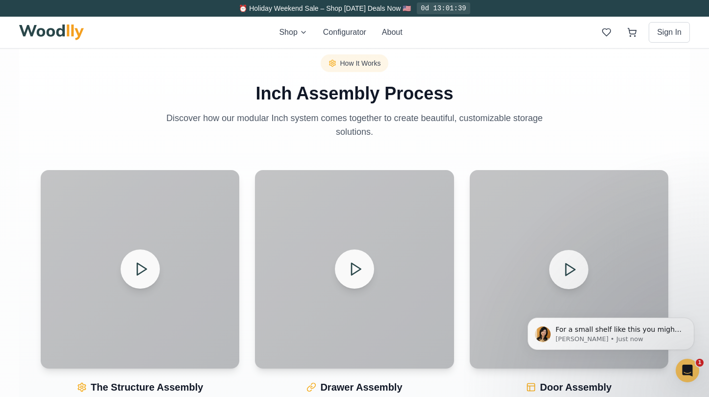
scroll to position [1105, 0]
